Goal: Information Seeking & Learning: Learn about a topic

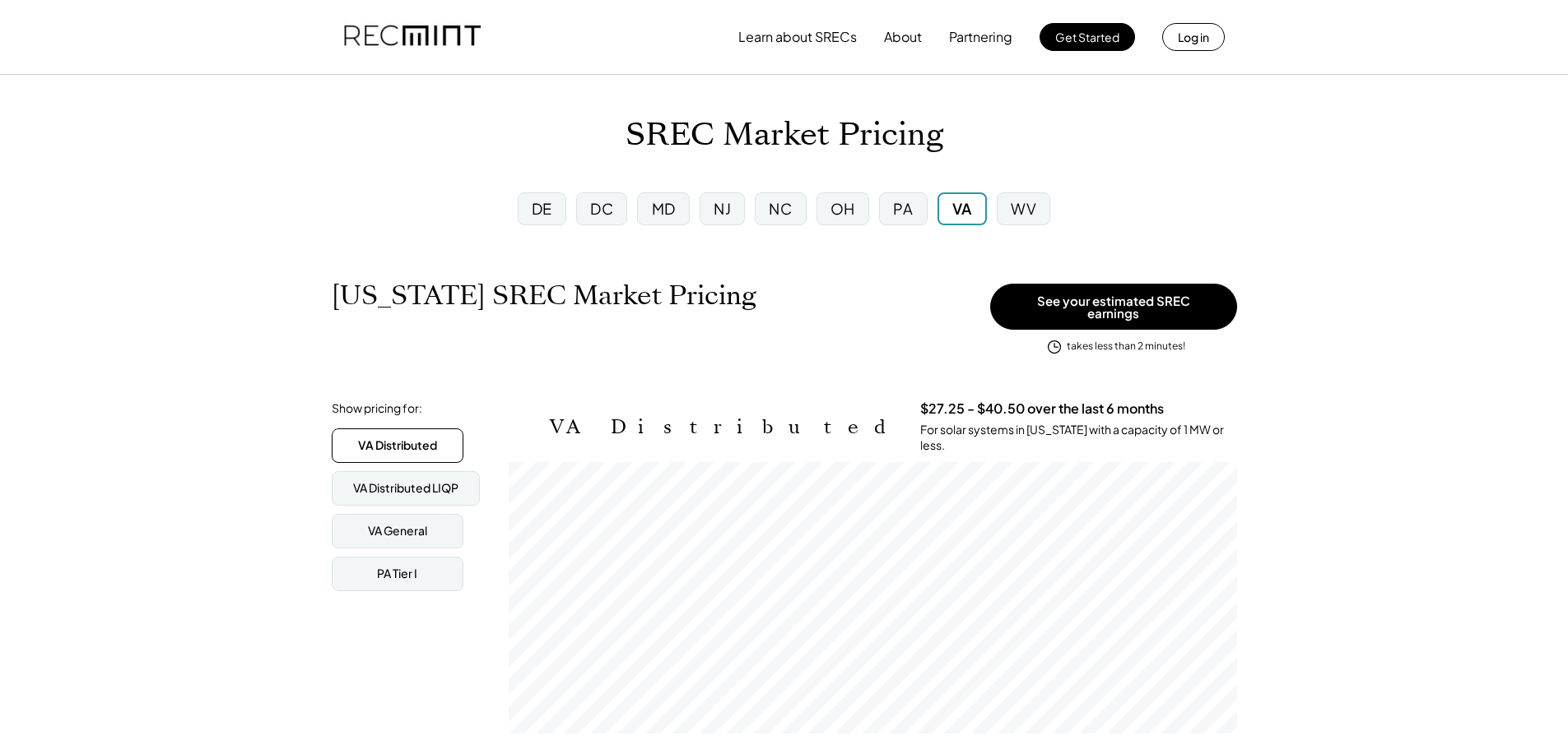
scroll to position [272, 729]
click at [1007, 200] on div "WV" at bounding box center [1023, 209] width 54 height 33
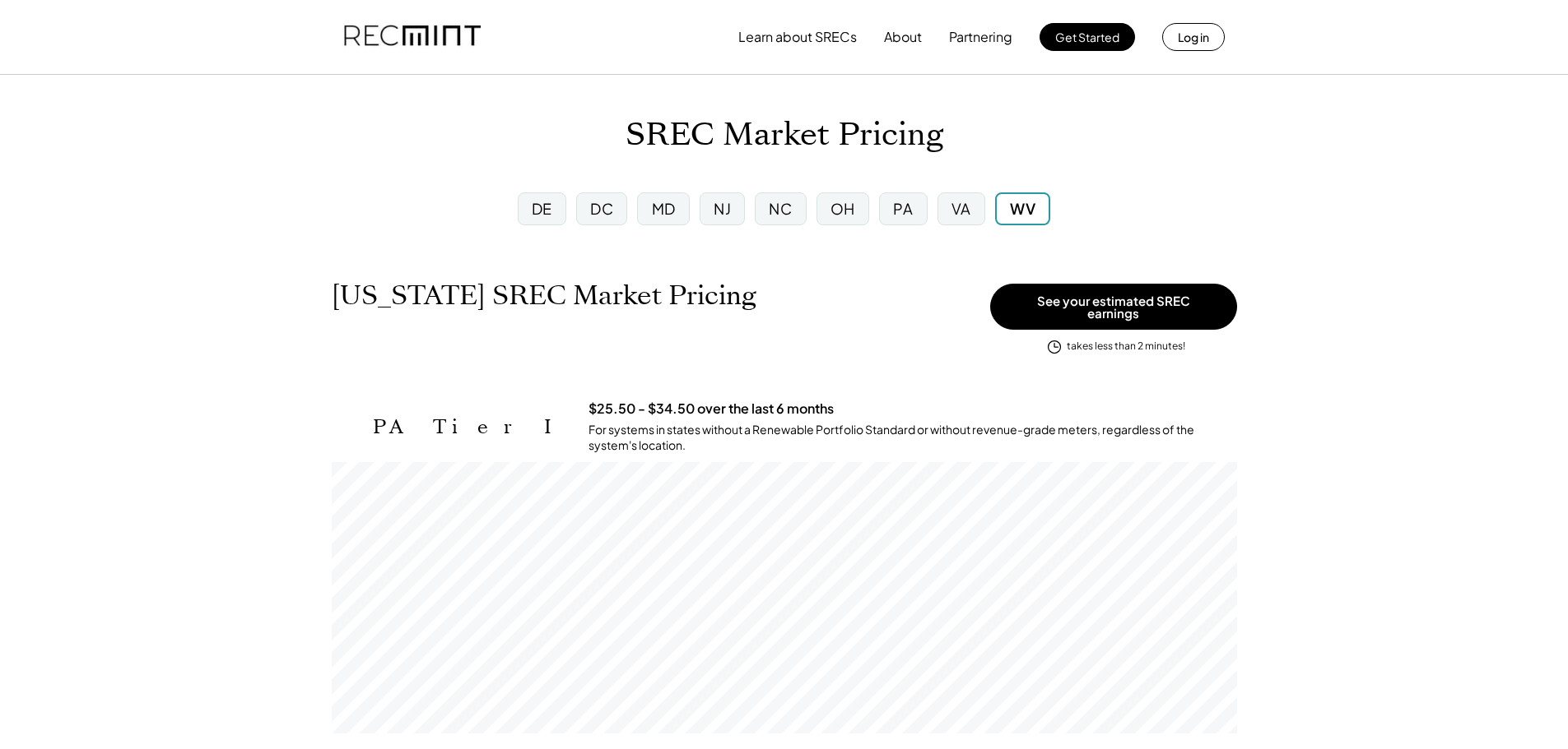
click at [540, 205] on div "DE" at bounding box center [542, 208] width 21 height 21
click at [610, 206] on div "DC" at bounding box center [603, 208] width 23 height 21
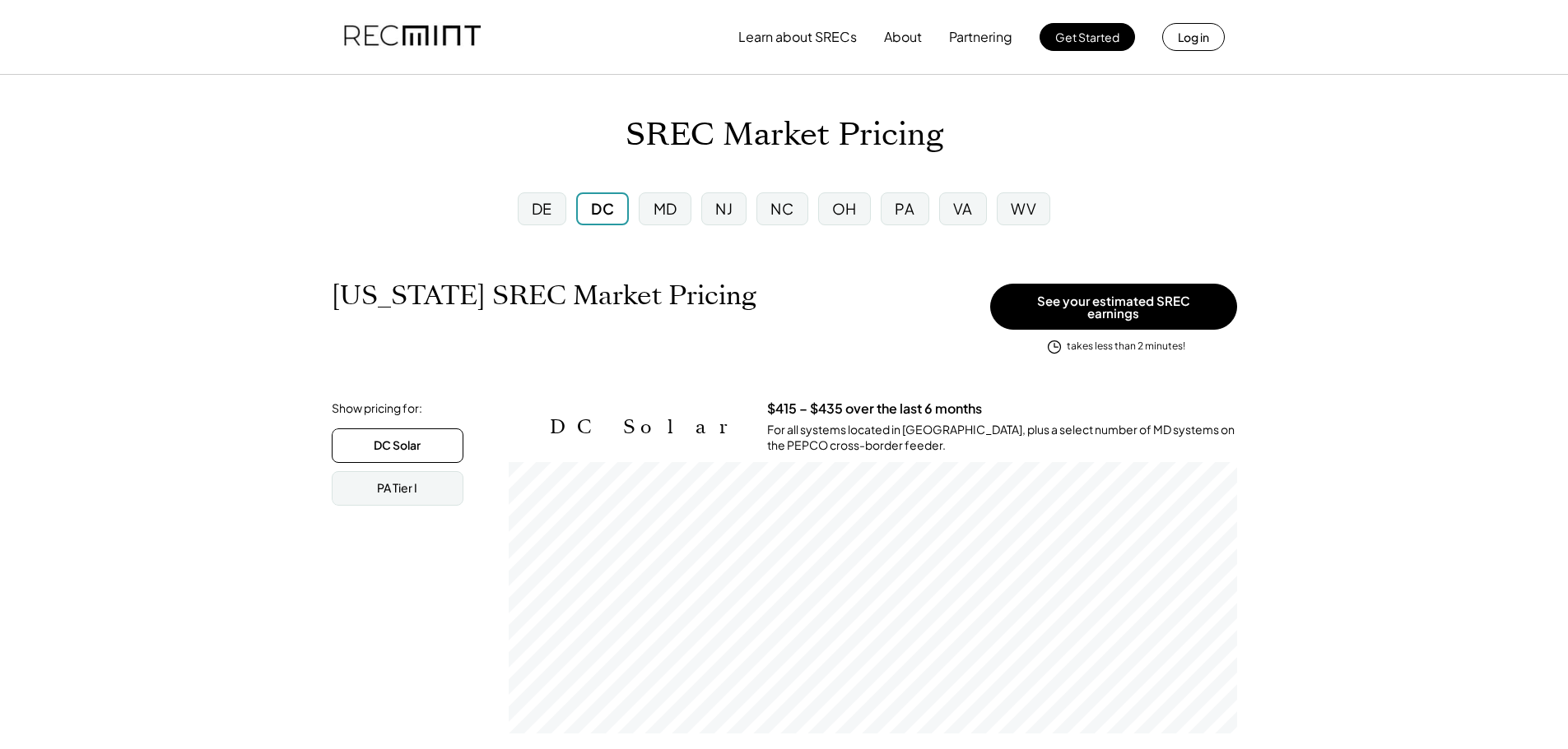
scroll to position [272, 729]
click at [828, 45] on button "Learn about SRECs" at bounding box center [798, 37] width 118 height 33
